Goal: Information Seeking & Learning: Learn about a topic

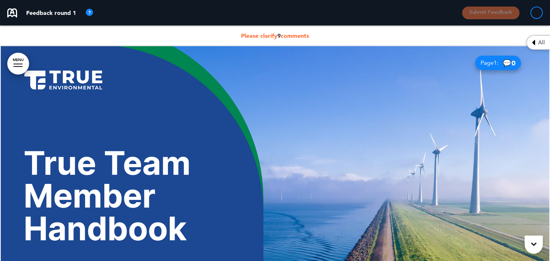
click at [285, 35] on span "Please clarify 9 comments" at bounding box center [275, 35] width 68 height 7
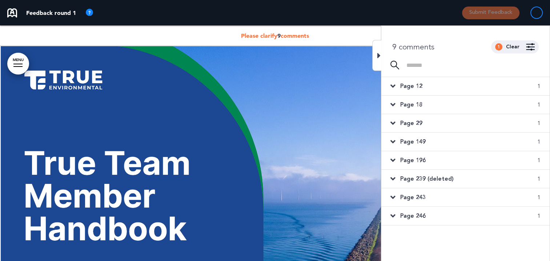
click at [417, 86] on span "Page 12" at bounding box center [411, 86] width 22 height 8
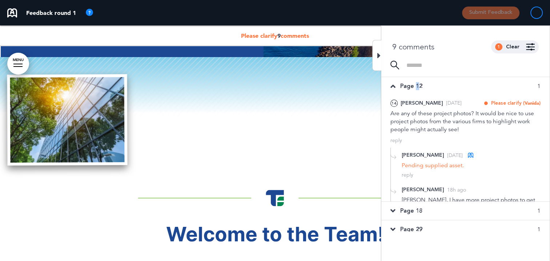
scroll to position [262, 0]
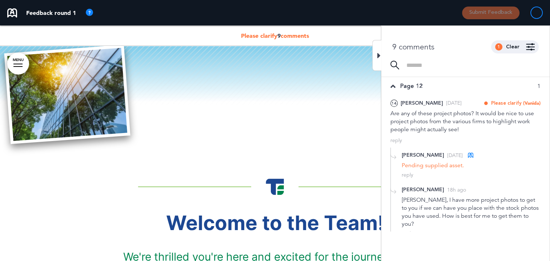
drag, startPoint x: 417, startPoint y: 86, endPoint x: 379, endPoint y: 54, distance: 49.5
click at [379, 54] on icon at bounding box center [379, 55] width 3 height 9
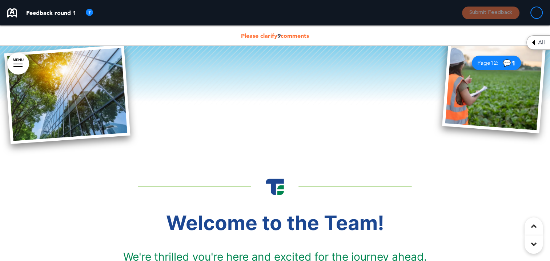
click at [280, 31] on div "Please clarify 9 comments" at bounding box center [275, 35] width 550 height 20
click at [276, 33] on span "Please clarify 9 comments" at bounding box center [275, 35] width 68 height 7
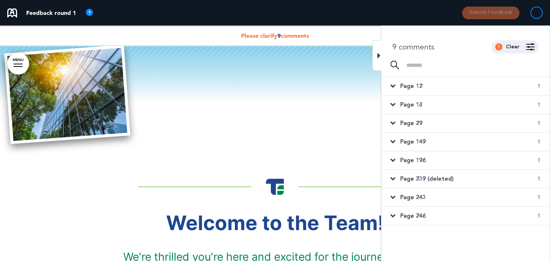
click at [416, 102] on span "Page 18" at bounding box center [411, 105] width 22 height 8
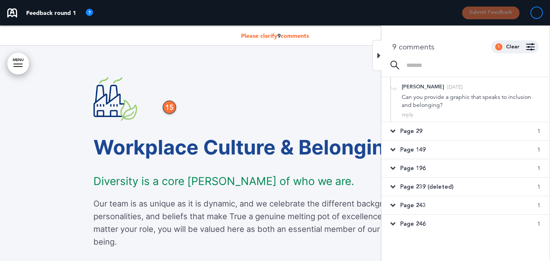
scroll to position [223, 0]
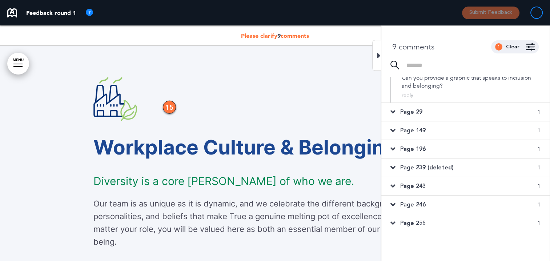
click at [391, 109] on icon at bounding box center [393, 112] width 5 height 8
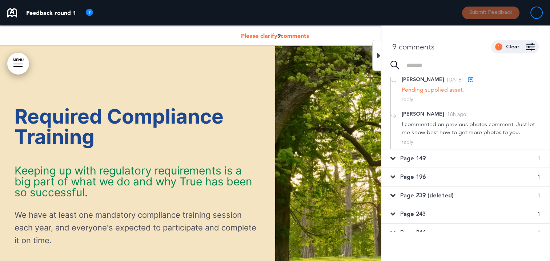
scroll to position [147, 0]
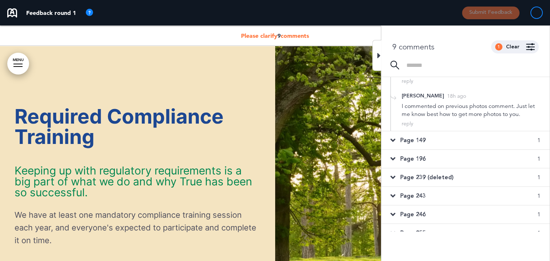
click at [392, 144] on icon at bounding box center [393, 140] width 5 height 8
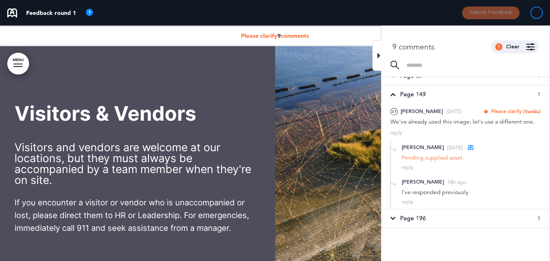
scroll to position [0, 0]
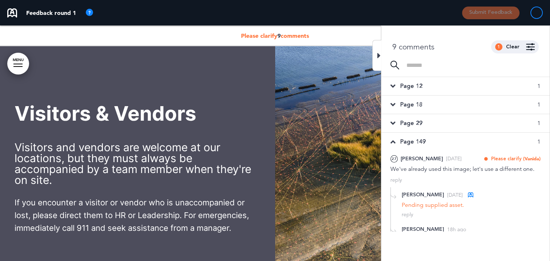
click at [394, 83] on icon at bounding box center [393, 86] width 5 height 8
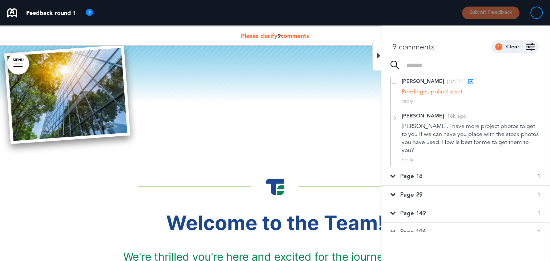
scroll to position [73, 0]
click at [408, 168] on div "Page 18 1" at bounding box center [466, 177] width 168 height 18
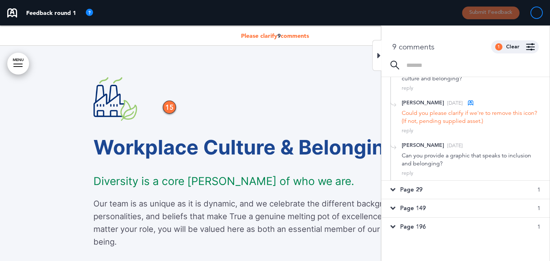
scroll to position [182, 0]
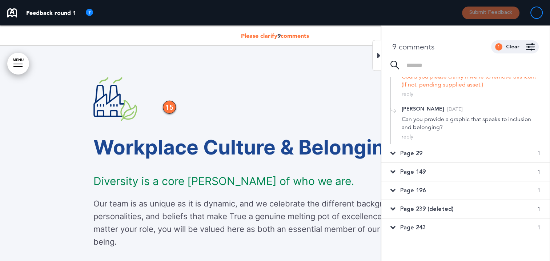
click at [400, 151] on span "Page 29" at bounding box center [411, 153] width 22 height 8
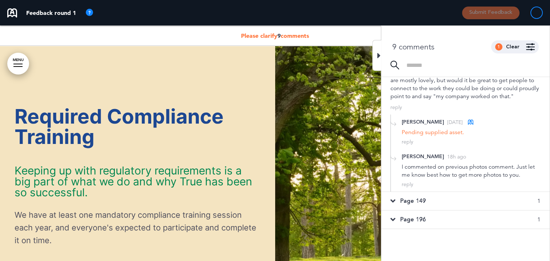
scroll to position [164, 0]
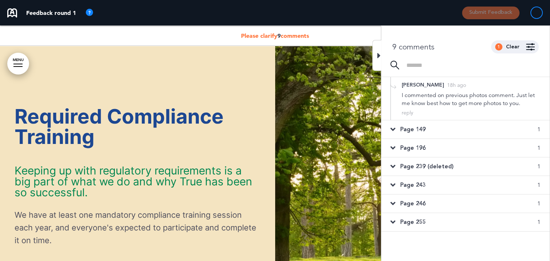
click at [395, 128] on icon at bounding box center [393, 129] width 5 height 8
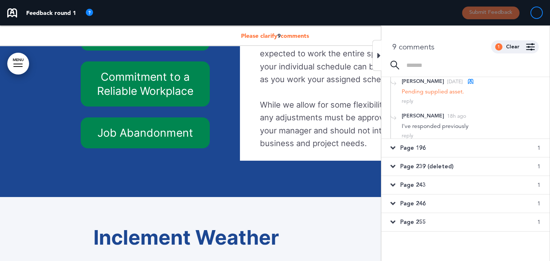
scroll to position [0, 0]
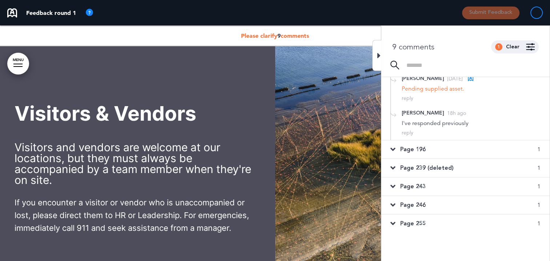
click at [408, 147] on span "Page 196" at bounding box center [412, 149] width 25 height 8
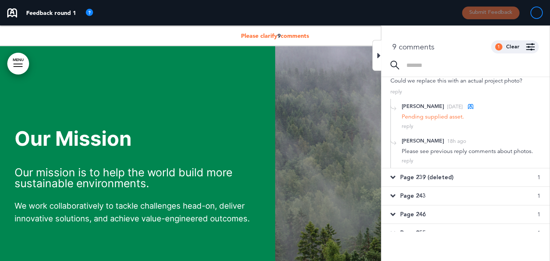
scroll to position [116, 0]
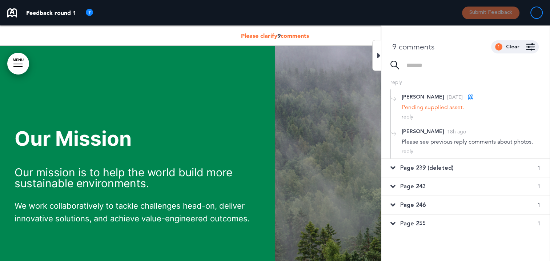
click at [396, 166] on div "Page 239 (deleted) 1" at bounding box center [466, 168] width 168 height 18
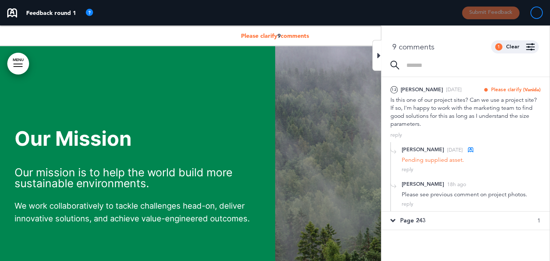
scroll to position [141, 0]
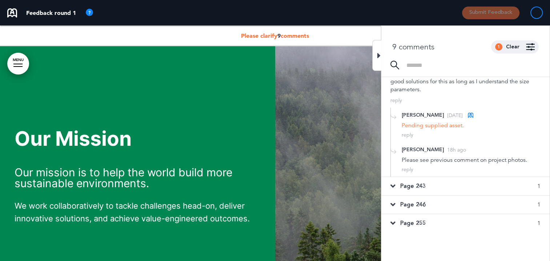
click at [408, 184] on span "Page 243" at bounding box center [412, 186] width 25 height 8
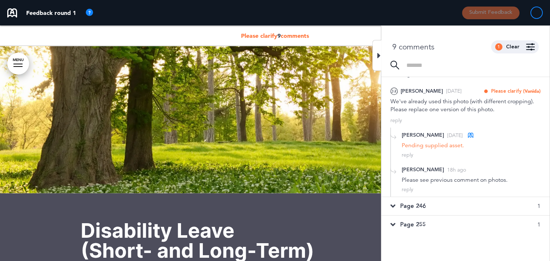
scroll to position [125, 0]
click at [394, 203] on icon at bounding box center [393, 205] width 5 height 8
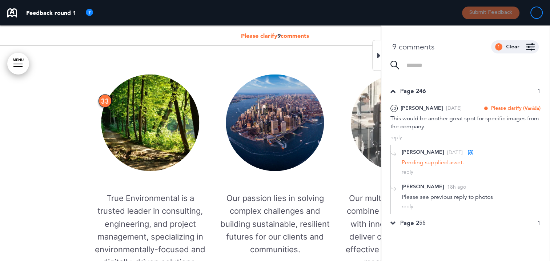
scroll to position [1514, 0]
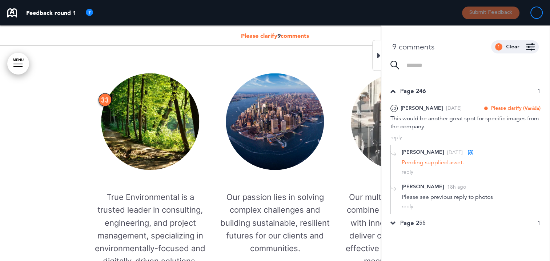
click at [397, 220] on div "Page 255 1" at bounding box center [466, 223] width 168 height 18
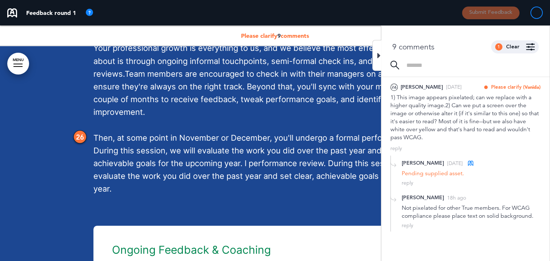
scroll to position [17925, 0]
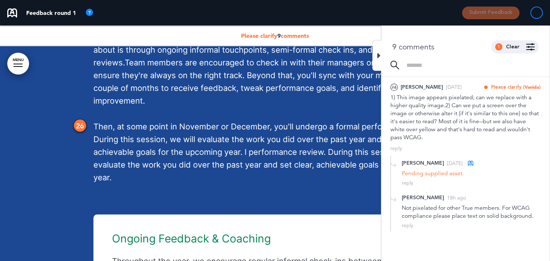
click at [291, 33] on span "Please clarify 9 comments" at bounding box center [275, 35] width 68 height 7
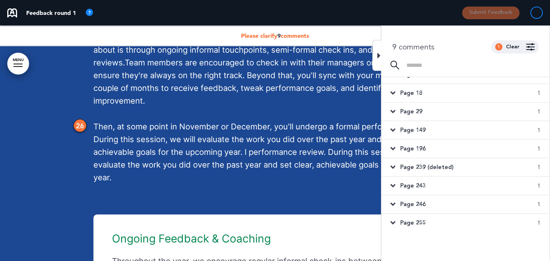
scroll to position [12, 0]
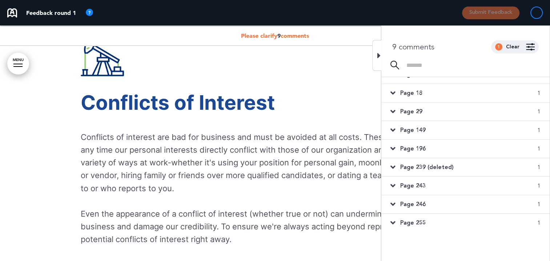
click at [391, 91] on icon at bounding box center [393, 93] width 5 height 8
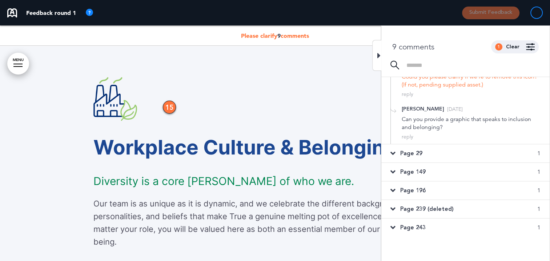
scroll to position [193, 0]
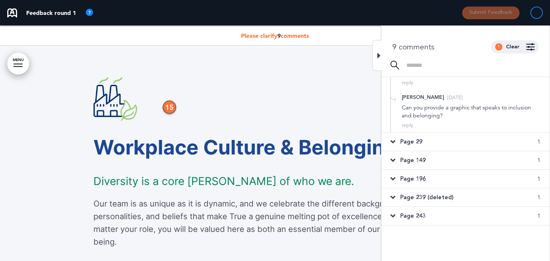
click at [396, 144] on div "Page 29 1" at bounding box center [466, 142] width 168 height 18
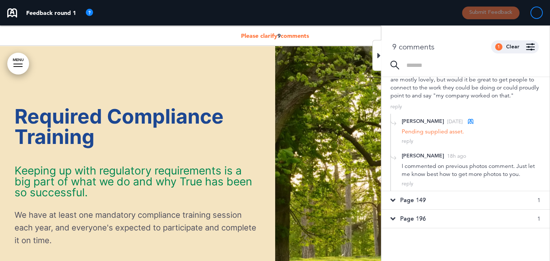
scroll to position [128, 0]
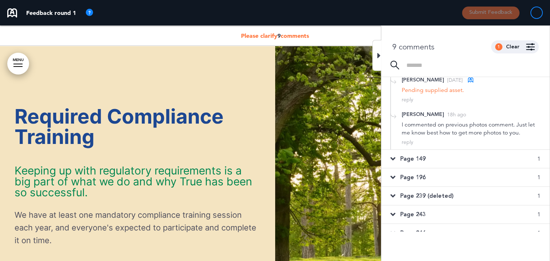
click at [402, 163] on span "Page 149" at bounding box center [412, 159] width 25 height 8
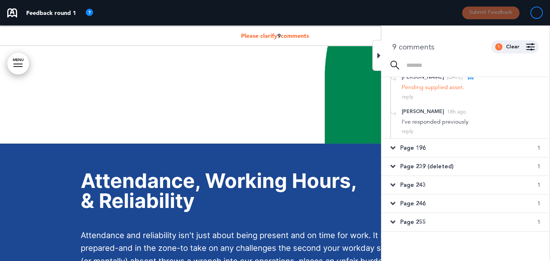
scroll to position [117, 0]
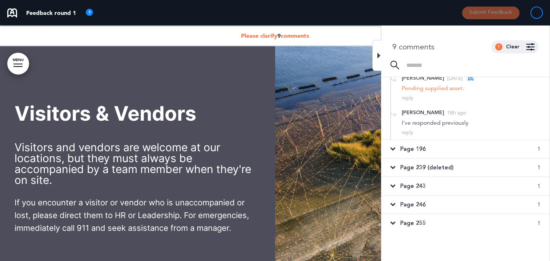
click at [392, 147] on icon at bounding box center [393, 149] width 5 height 8
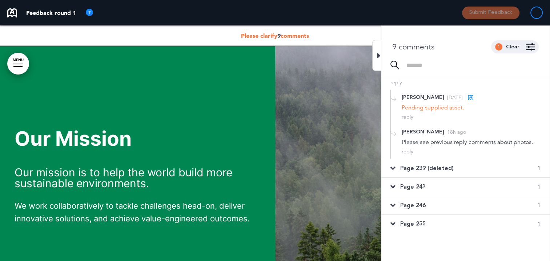
scroll to position [116, 0]
click at [395, 166] on icon at bounding box center [393, 168] width 5 height 8
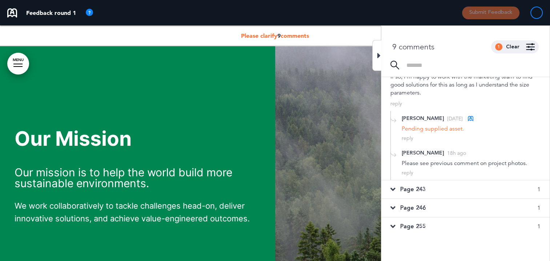
scroll to position [141, 0]
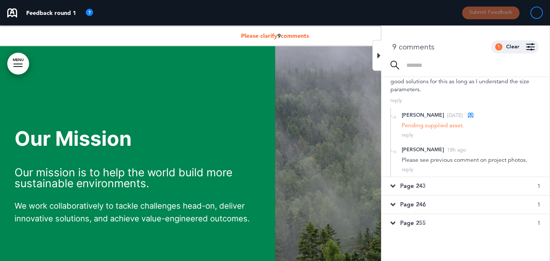
click at [409, 186] on span "Page 243" at bounding box center [412, 186] width 25 height 8
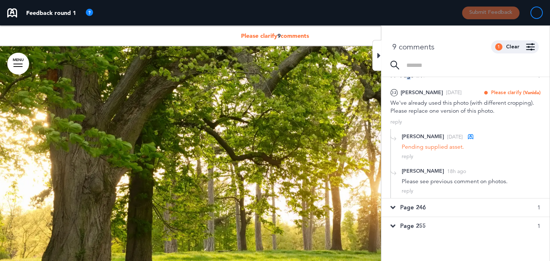
scroll to position [125, 0]
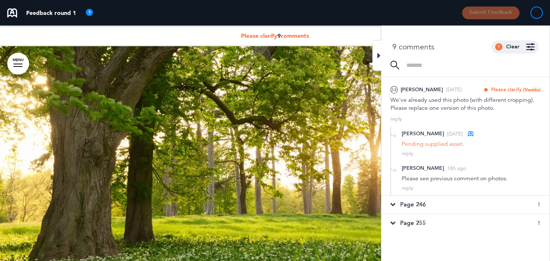
click at [413, 205] on span "Page 246" at bounding box center [412, 205] width 25 height 8
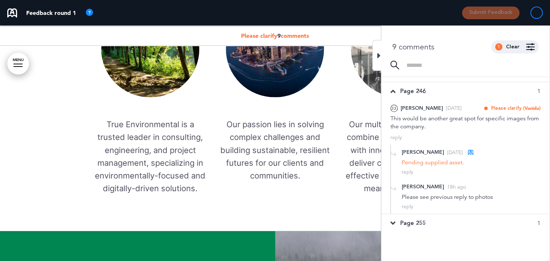
click at [412, 221] on span "Page 255" at bounding box center [412, 223] width 25 height 8
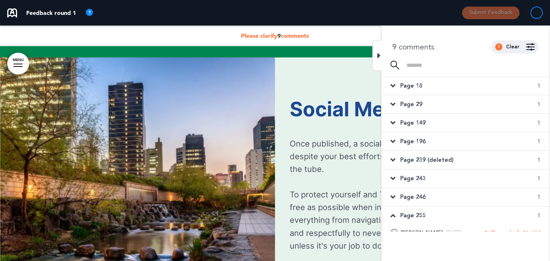
scroll to position [0, 0]
click at [381, 54] on div at bounding box center [376, 55] width 9 height 31
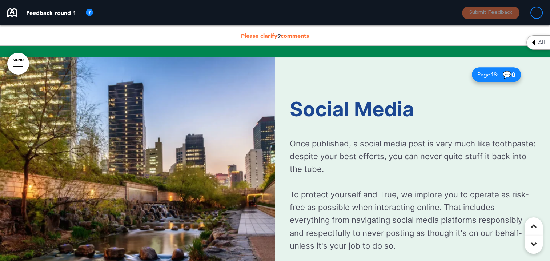
click at [484, 77] on span "Page 48 :" at bounding box center [488, 75] width 21 height 6
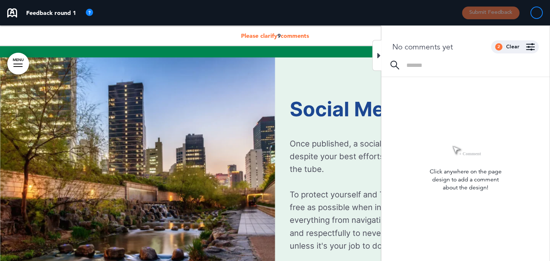
click at [378, 54] on icon at bounding box center [379, 55] width 3 height 9
